Goal: Task Accomplishment & Management: Use online tool/utility

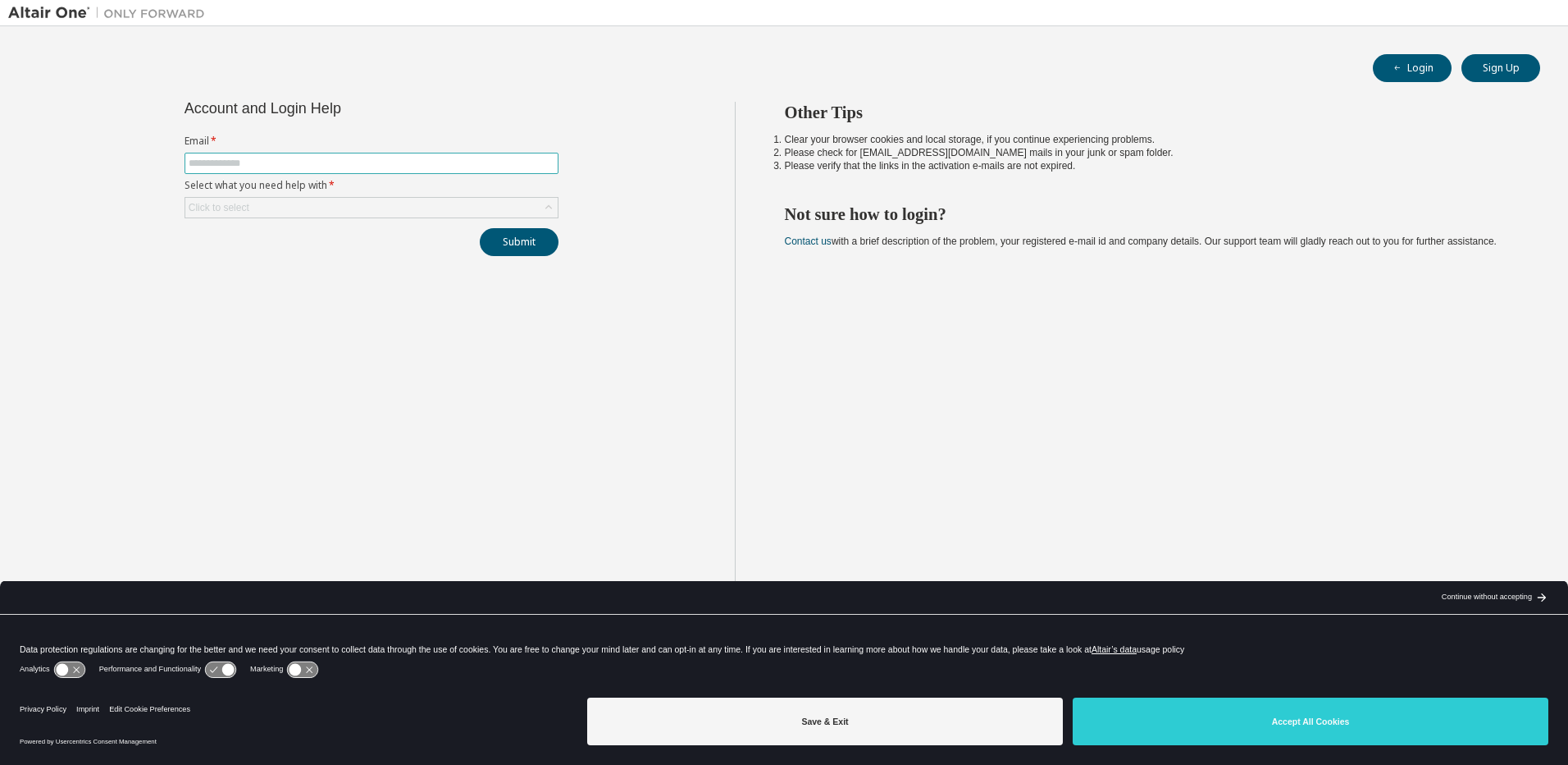
click at [308, 160] on input "text" at bounding box center [371, 163] width 366 height 13
type input "**********"
click at [307, 209] on div "Click to select" at bounding box center [371, 208] width 372 height 20
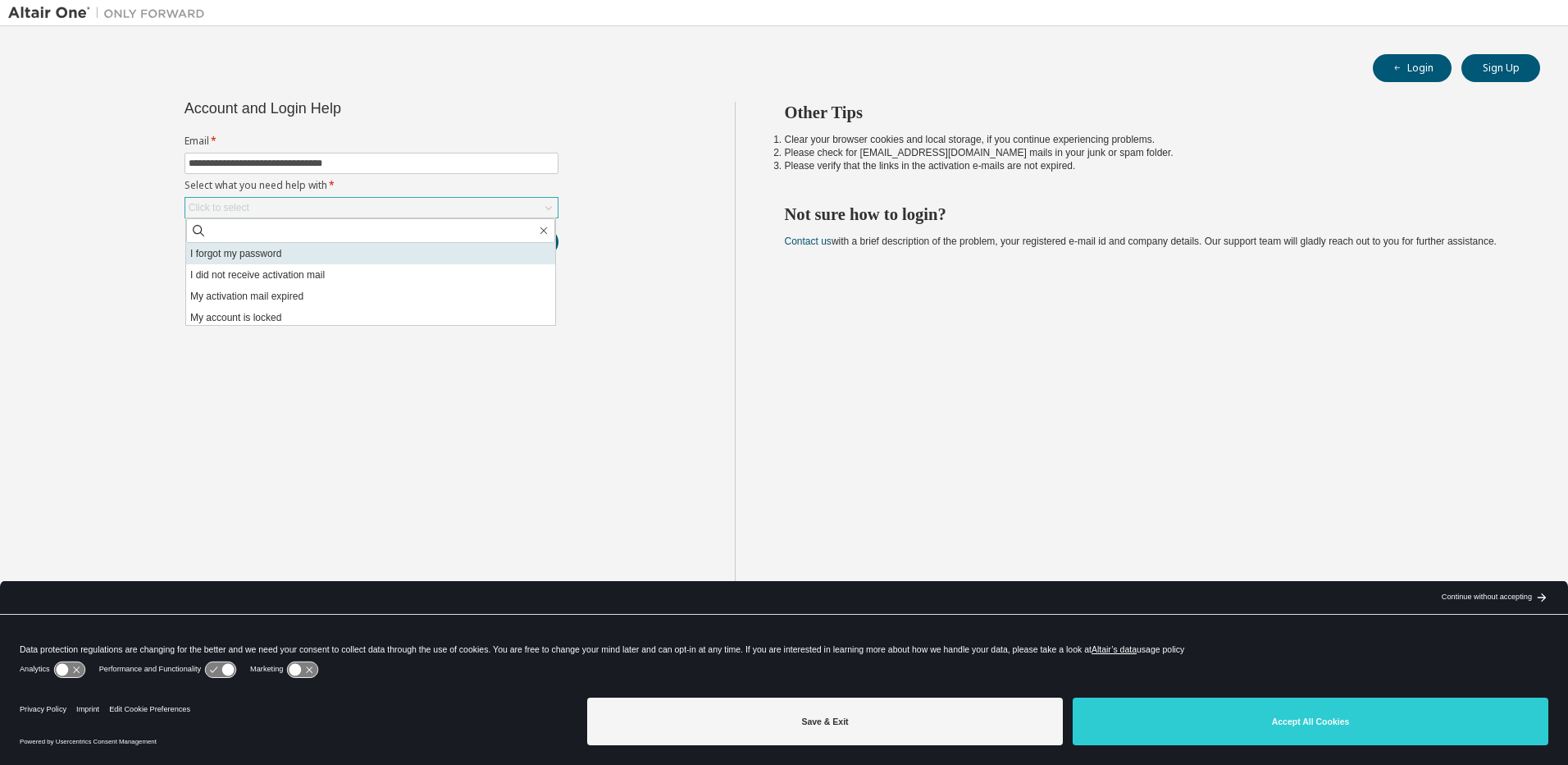
click at [313, 255] on li "I forgot my password" at bounding box center [370, 254] width 369 height 22
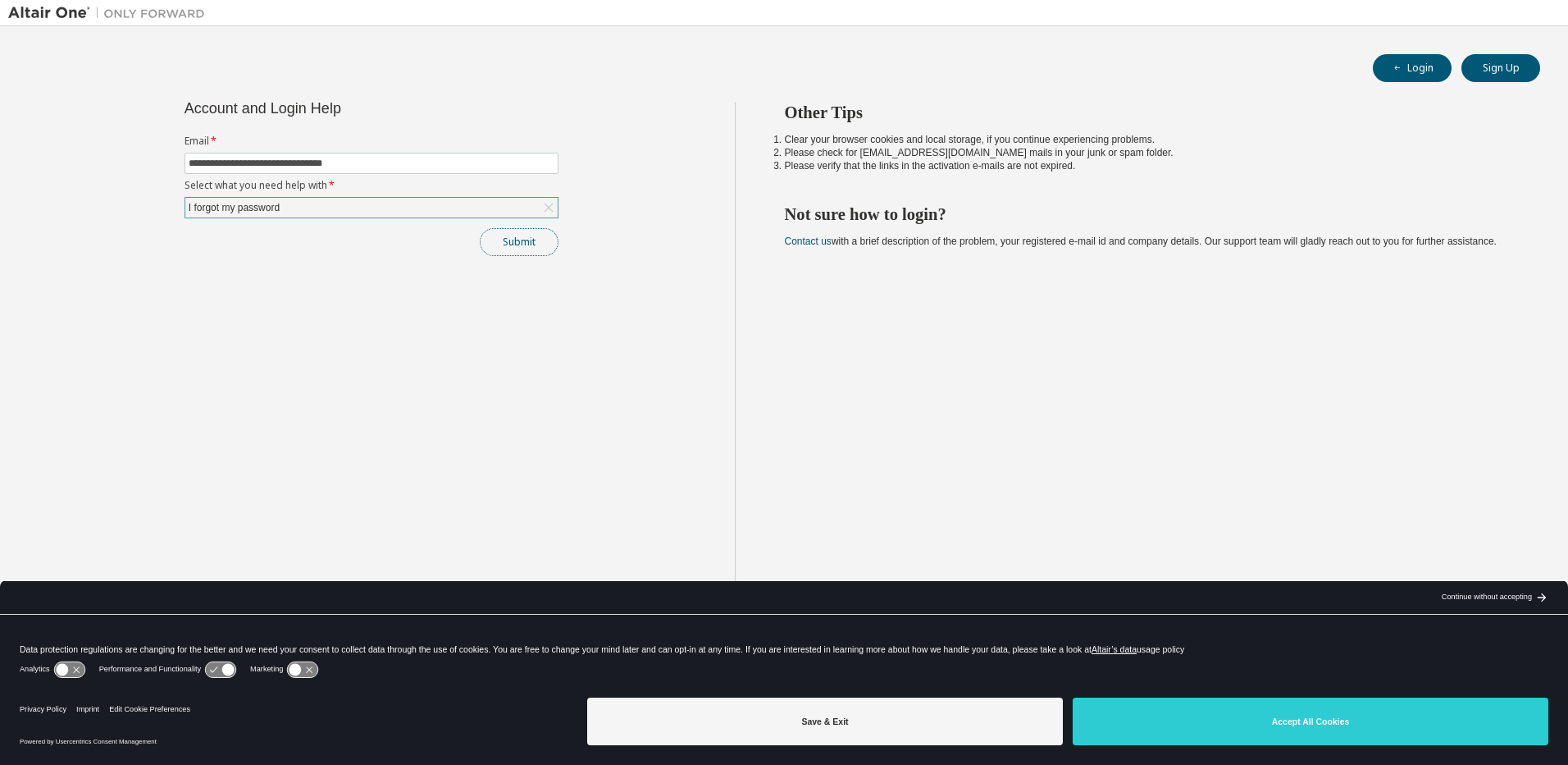
click at [505, 248] on button "Submit" at bounding box center [519, 242] width 79 height 28
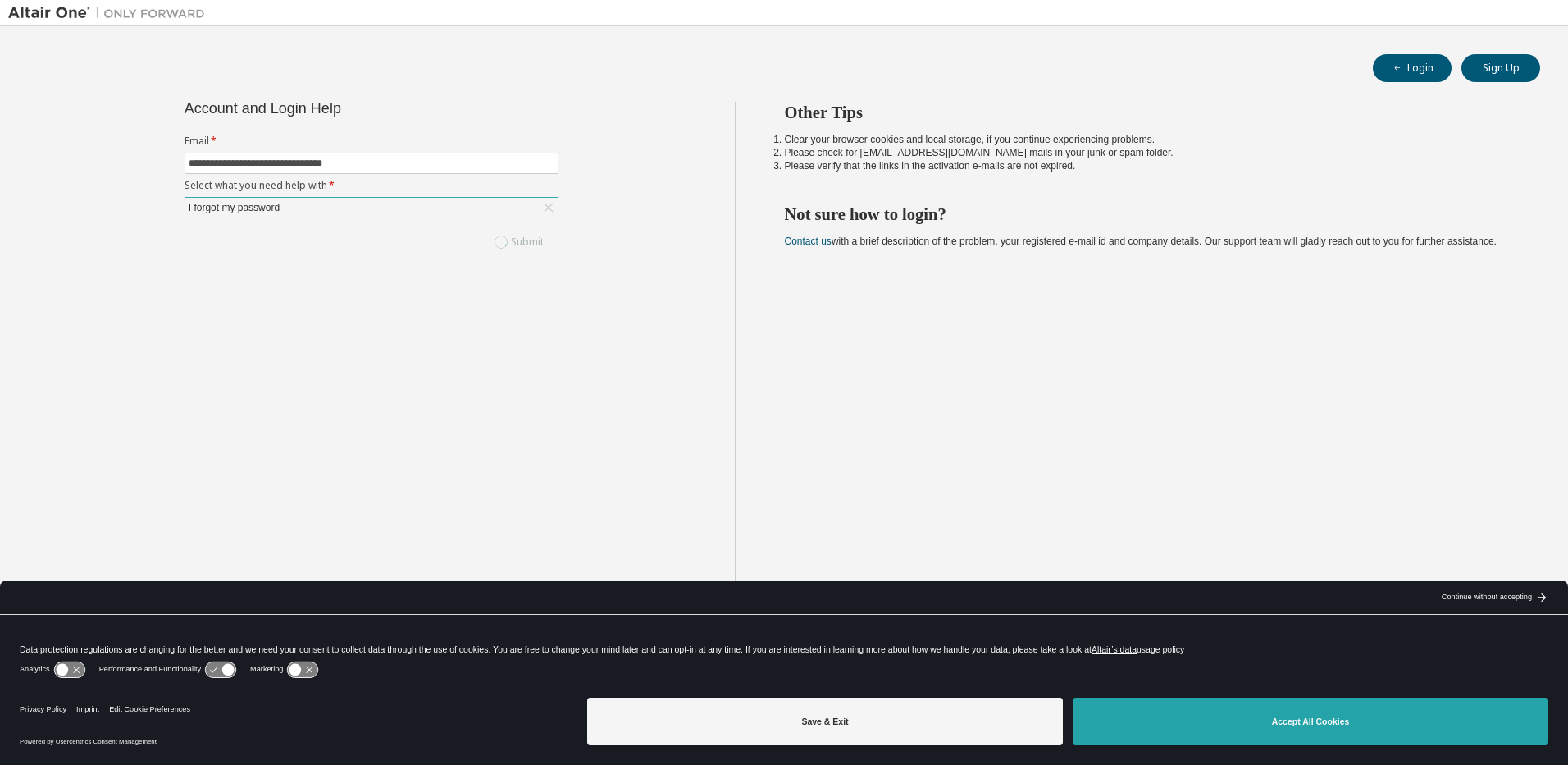
click at [1348, 722] on button "Accept All Cookies" at bounding box center [1310, 721] width 476 height 48
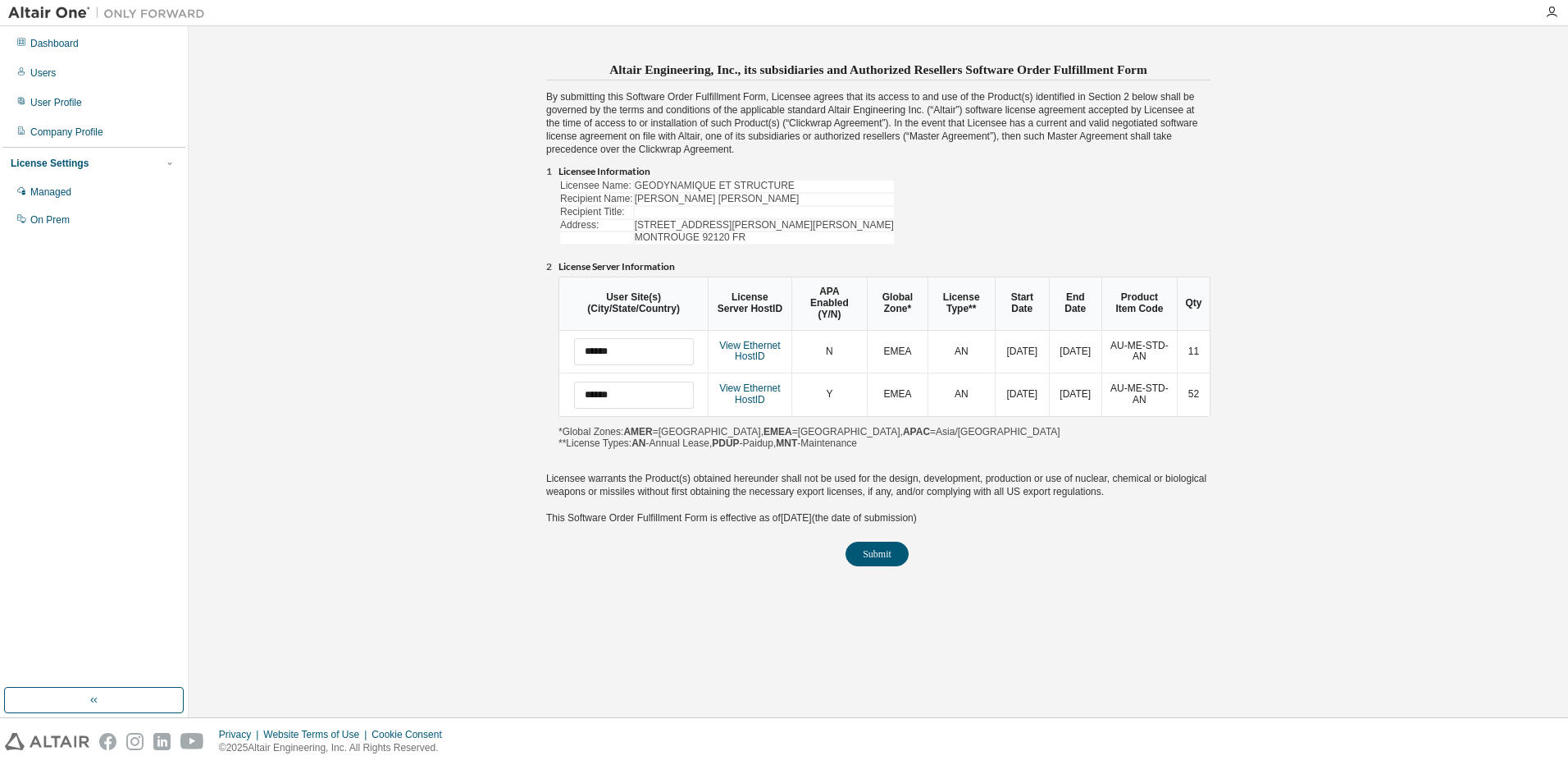
drag, startPoint x: 1010, startPoint y: 334, endPoint x: 1034, endPoint y: 344, distance: 26.0
click at [1034, 344] on td "[DATE]" at bounding box center [1022, 352] width 54 height 43
click at [880, 547] on button "Submit" at bounding box center [877, 554] width 63 height 24
